Goal: Check status: Check status

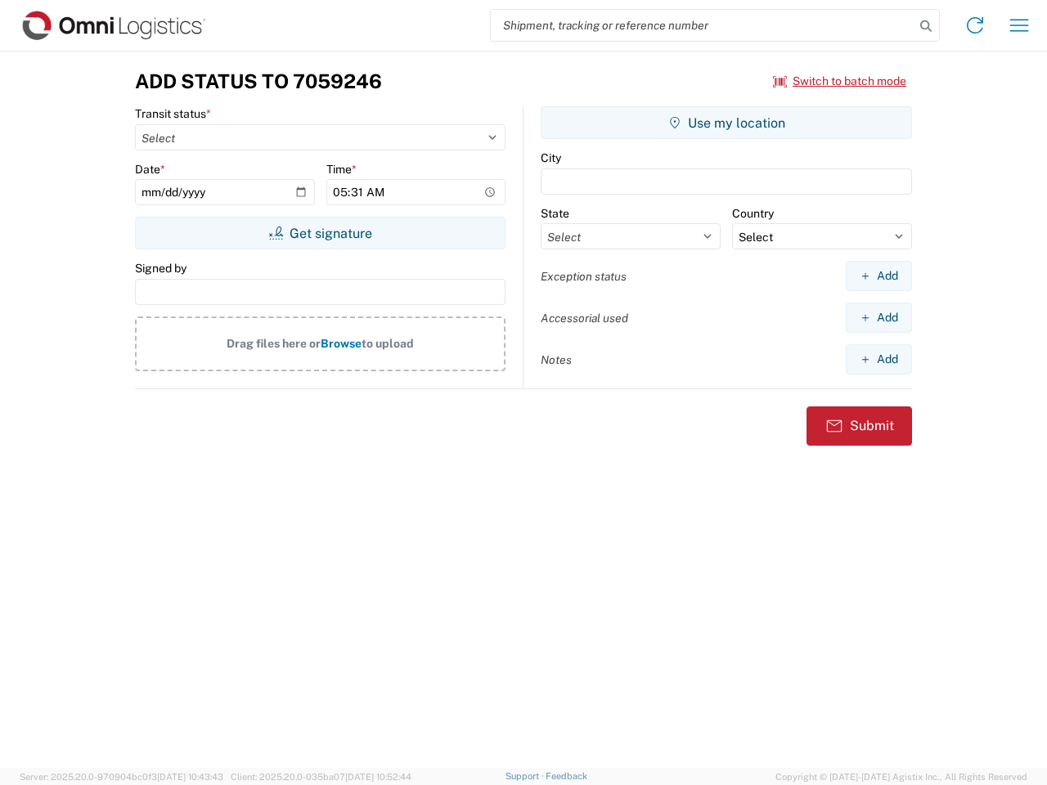
click at [703, 25] on input "search" at bounding box center [703, 25] width 424 height 31
click at [926, 26] on icon at bounding box center [925, 26] width 23 height 23
click at [975, 25] on icon at bounding box center [975, 25] width 26 height 26
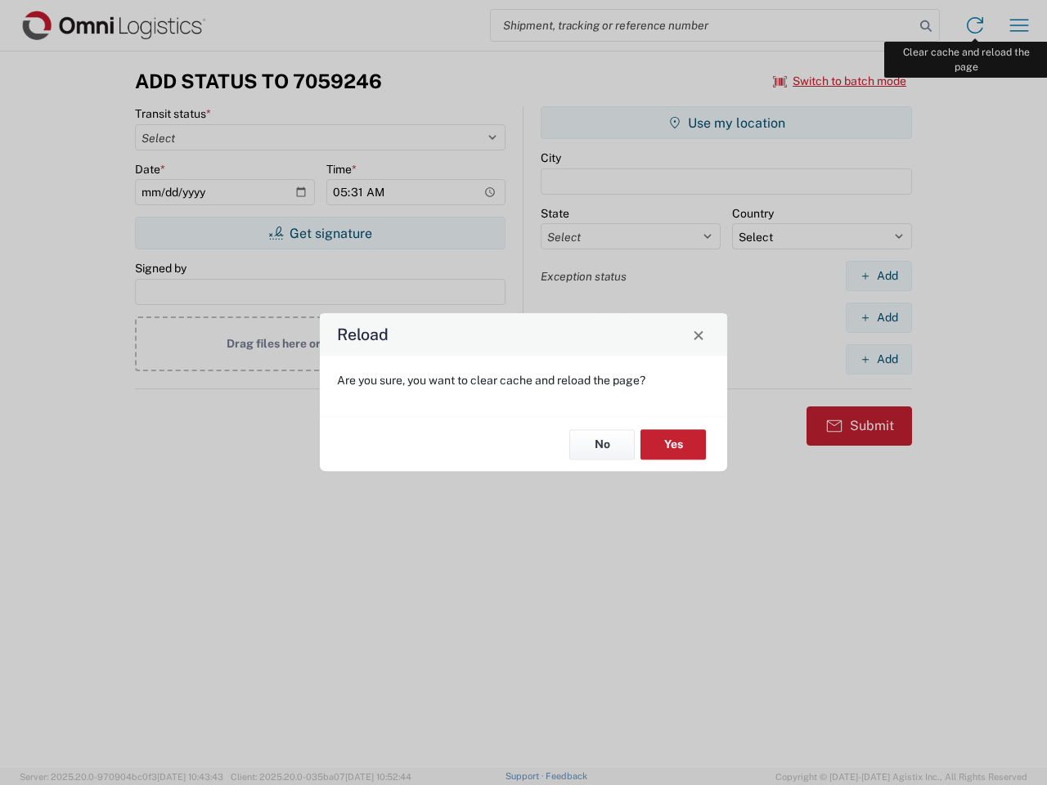
click at [1019, 25] on div "Reload Are you sure, you want to clear cache and reload the page? No Yes" at bounding box center [523, 392] width 1047 height 785
click at [840, 81] on div "Reload Are you sure, you want to clear cache and reload the page? No Yes" at bounding box center [523, 392] width 1047 height 785
click at [320, 233] on div "Reload Are you sure, you want to clear cache and reload the page? No Yes" at bounding box center [523, 392] width 1047 height 785
click at [726, 123] on div "Reload Are you sure, you want to clear cache and reload the page? No Yes" at bounding box center [523, 392] width 1047 height 785
click at [878, 276] on div "Reload Are you sure, you want to clear cache and reload the page? No Yes" at bounding box center [523, 392] width 1047 height 785
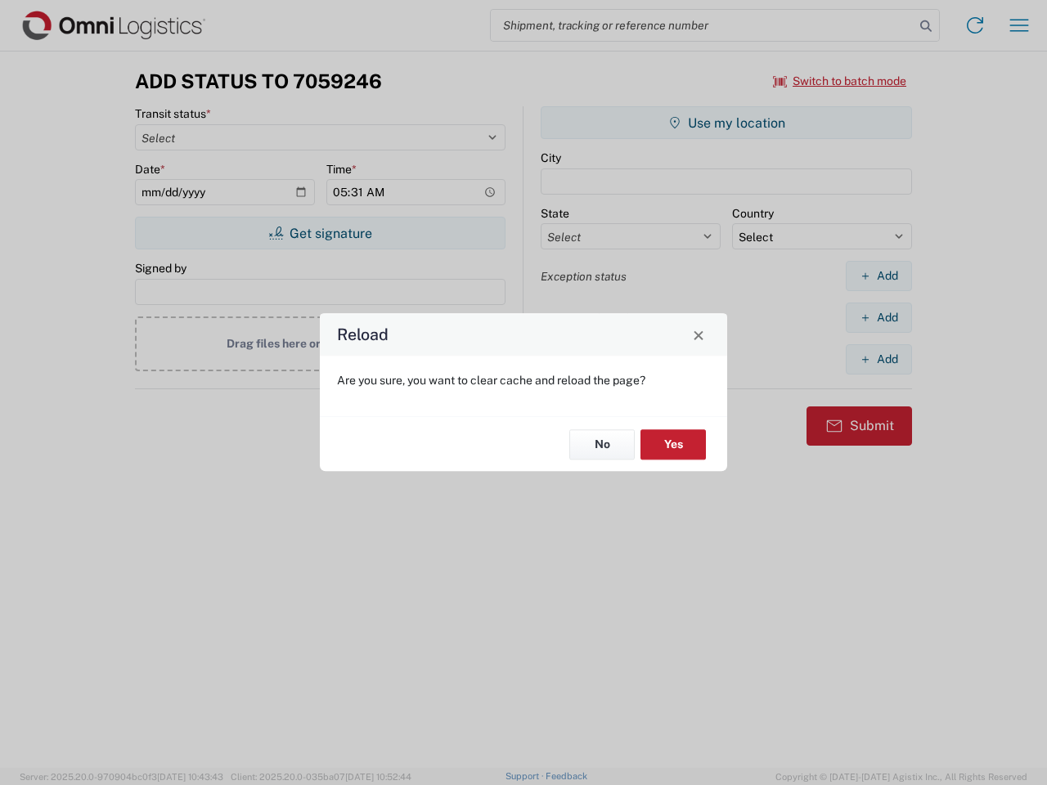
click at [878, 317] on div "Reload Are you sure, you want to clear cache and reload the page? No Yes" at bounding box center [523, 392] width 1047 height 785
click at [878, 359] on div "Reload Are you sure, you want to clear cache and reload the page? No Yes" at bounding box center [523, 392] width 1047 height 785
